Goal: Obtain resource: Download file/media

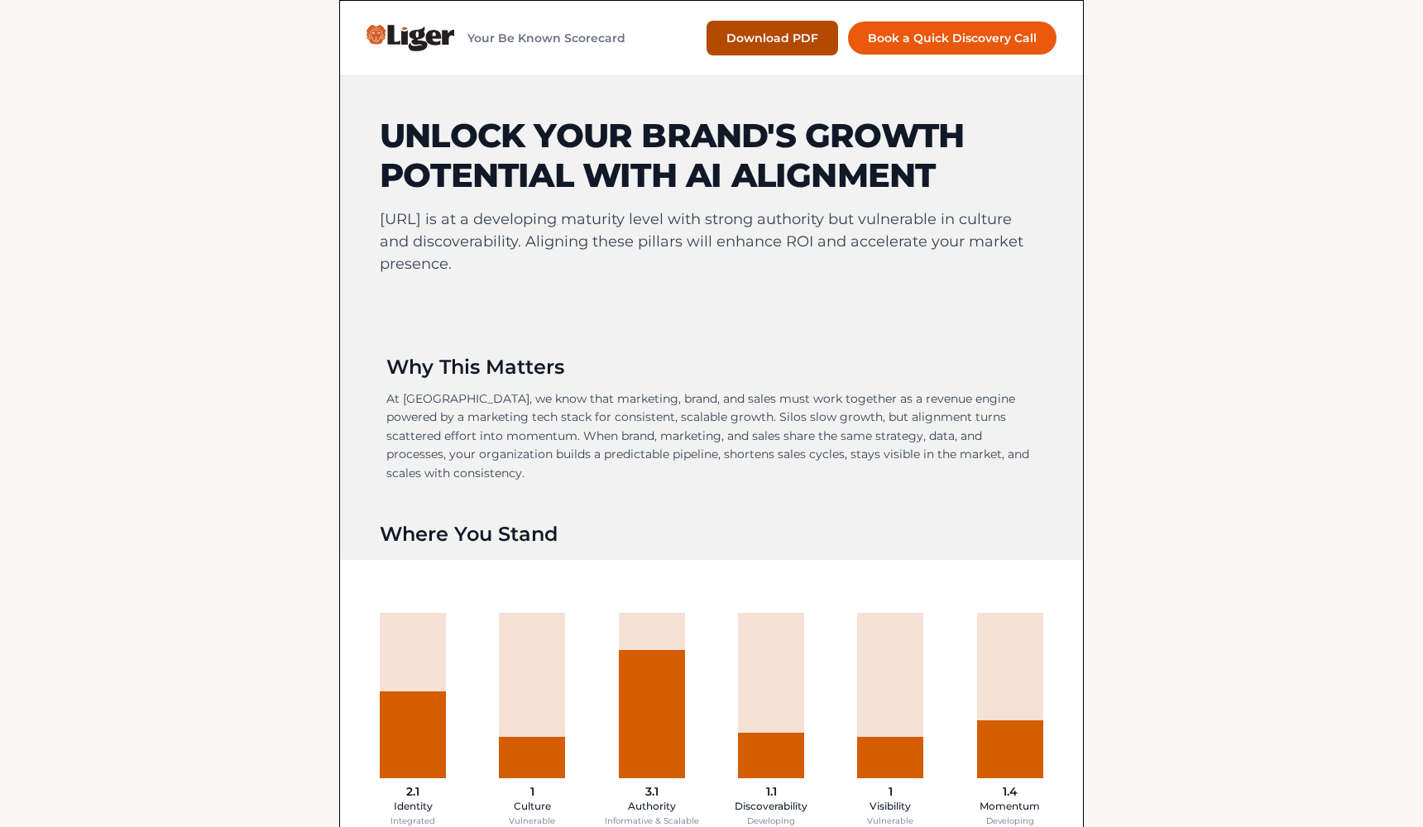
click at [808, 32] on button "Download PDF" at bounding box center [773, 38] width 132 height 35
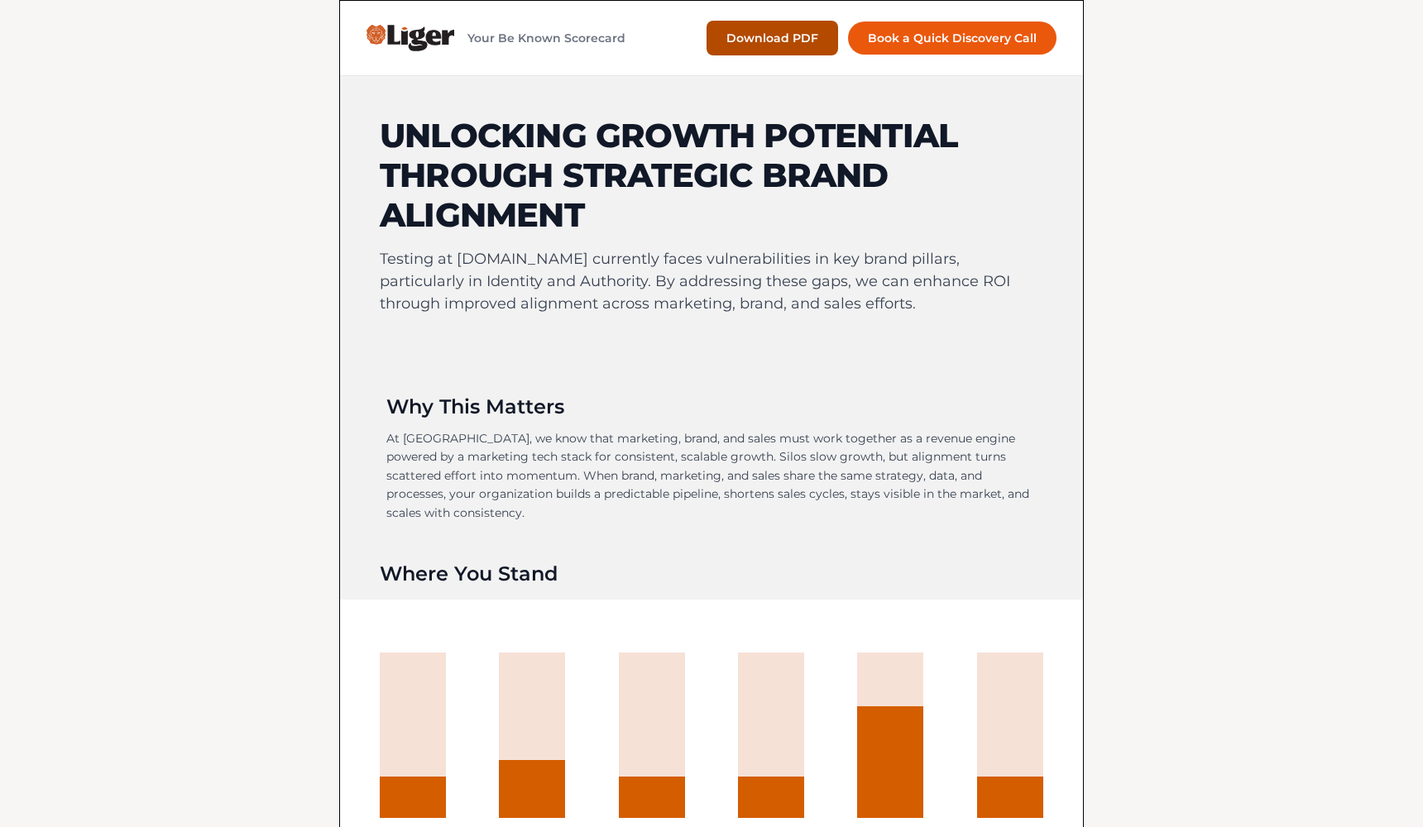
click at [804, 42] on button "Download PDF" at bounding box center [773, 38] width 132 height 35
click at [880, 2] on div "Your Be Known Scorecard Download PDF Book a Quick Discovery Call" at bounding box center [711, 38] width 743 height 75
